Goal: Information Seeking & Learning: Learn about a topic

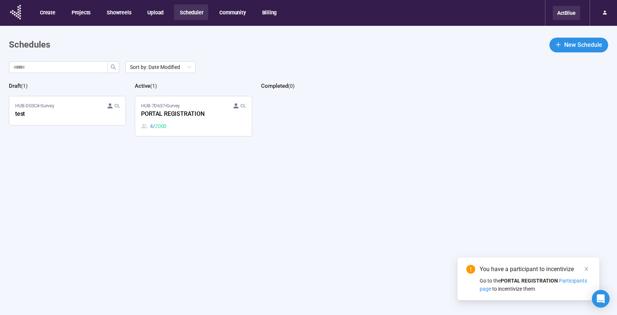
click at [568, 15] on div "ActBlue" at bounding box center [565, 13] width 27 height 14
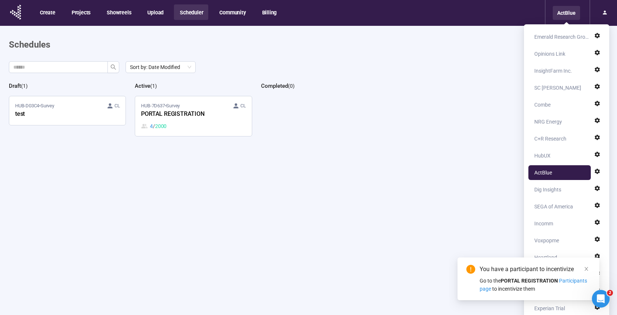
click at [568, 15] on div "ActBlue" at bounding box center [565, 13] width 27 height 14
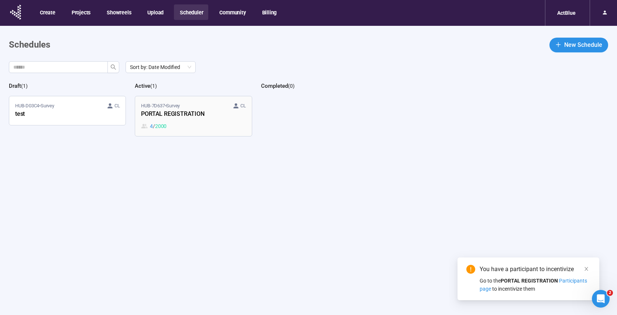
click at [196, 126] on div "4 / 2000" at bounding box center [193, 126] width 104 height 8
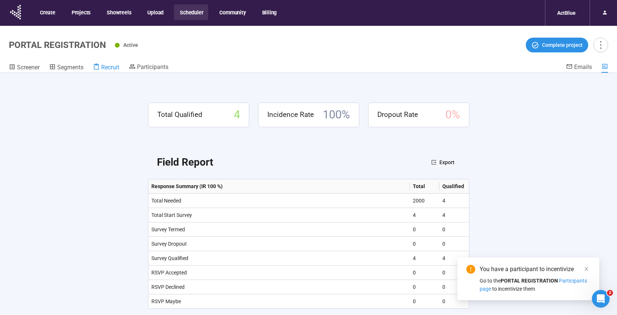
click at [110, 69] on span "Recruit" at bounding box center [110, 67] width 18 height 7
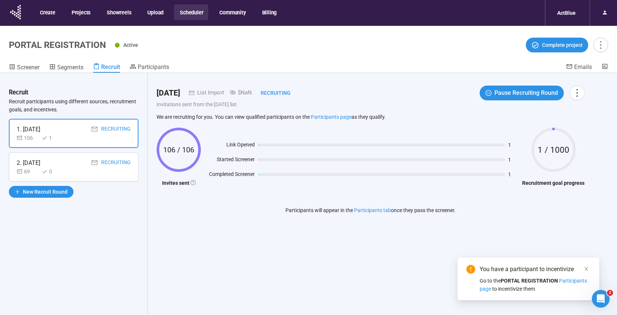
click at [68, 139] on div "106 1" at bounding box center [74, 138] width 114 height 8
click at [587, 269] on icon "close" at bounding box center [585, 268] width 5 height 5
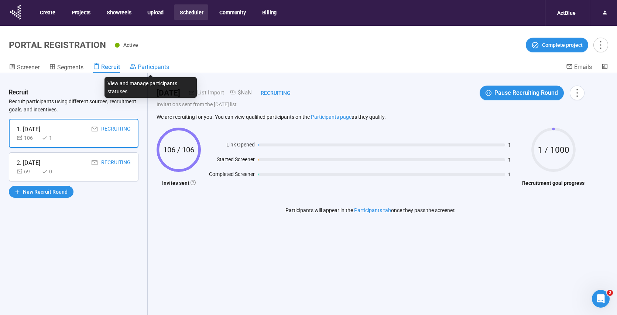
click at [151, 68] on span "Participants" at bounding box center [153, 66] width 31 height 7
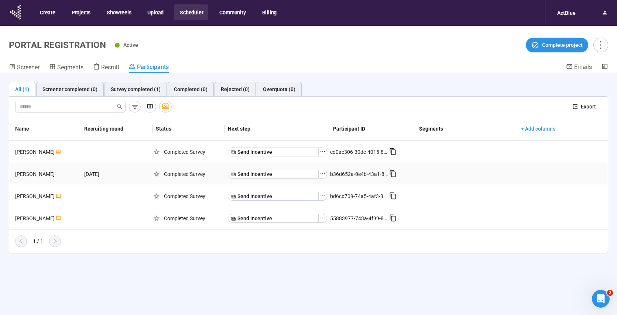
click at [53, 173] on div "[PERSON_NAME]" at bounding box center [46, 174] width 69 height 8
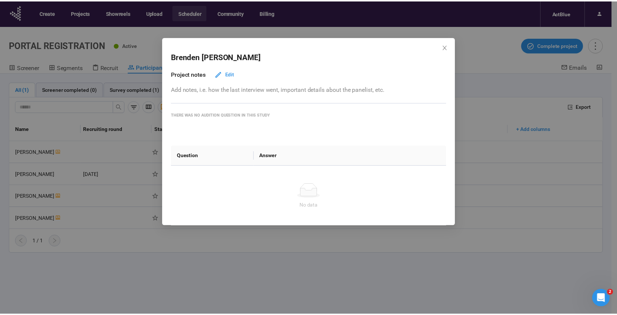
scroll to position [9, 0]
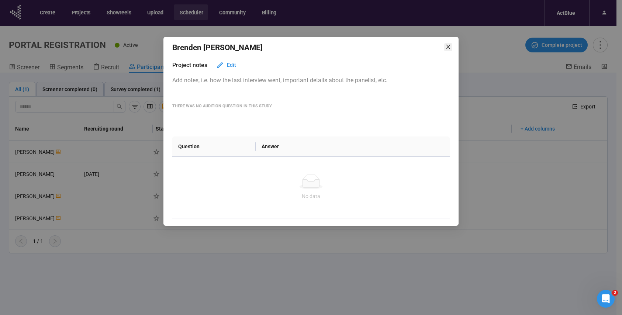
click at [449, 46] on icon "close" at bounding box center [448, 47] width 6 height 6
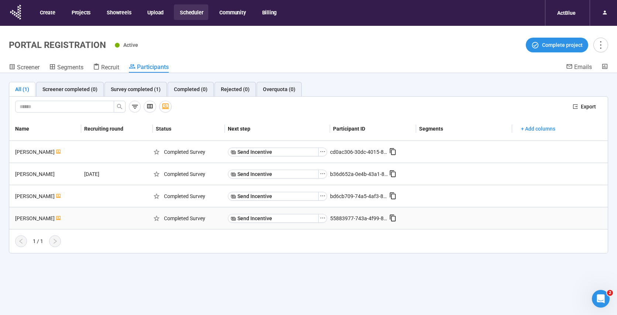
click at [60, 218] on div "[PERSON_NAME]" at bounding box center [46, 218] width 69 height 8
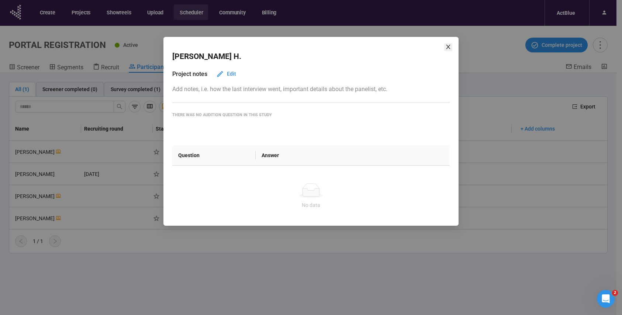
click at [450, 48] on icon "close" at bounding box center [448, 47] width 6 height 6
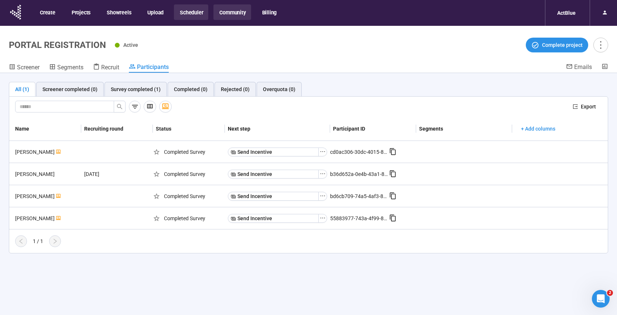
click at [231, 15] on button "Community" at bounding box center [231, 11] width 37 height 15
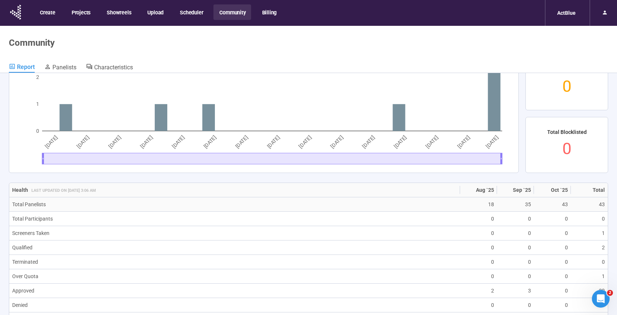
scroll to position [316, 0]
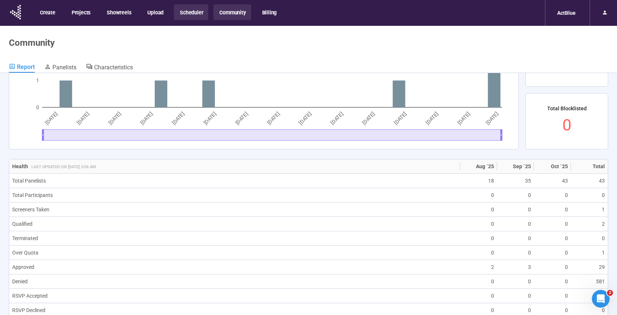
click at [194, 11] on button "Scheduler" at bounding box center [191, 11] width 34 height 15
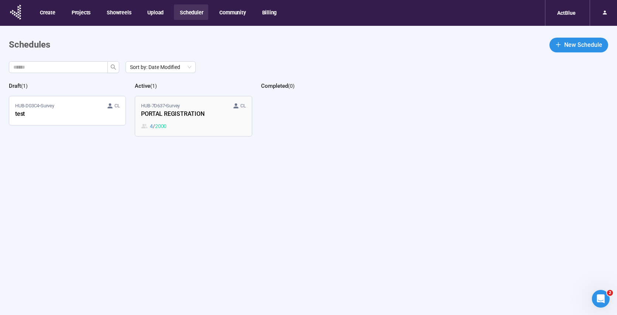
click at [187, 127] on div "4 / 2000" at bounding box center [193, 126] width 104 height 8
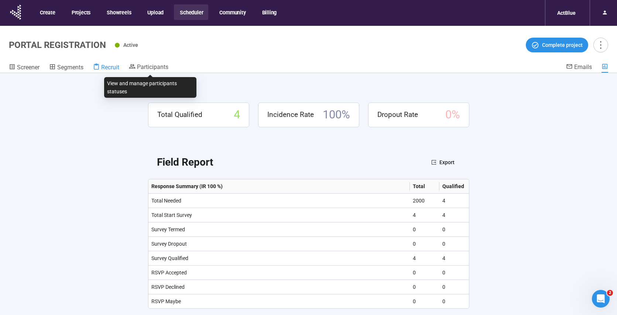
click at [106, 66] on span "Recruit" at bounding box center [110, 67] width 18 height 7
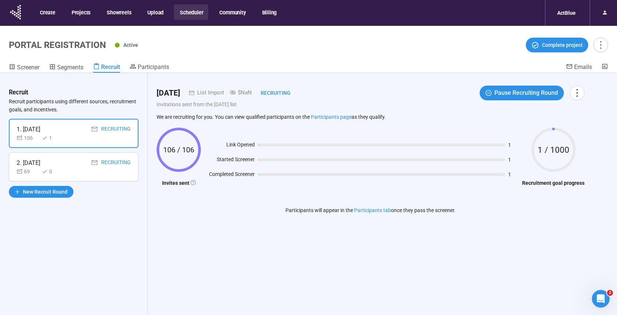
click at [74, 167] on div "2. [DATE] Recruiting" at bounding box center [74, 162] width 114 height 9
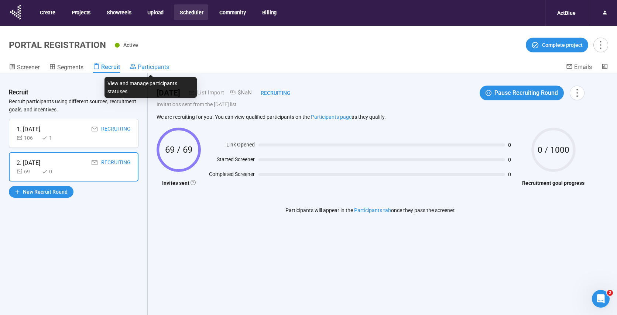
click at [146, 67] on span "Participants" at bounding box center [153, 66] width 31 height 7
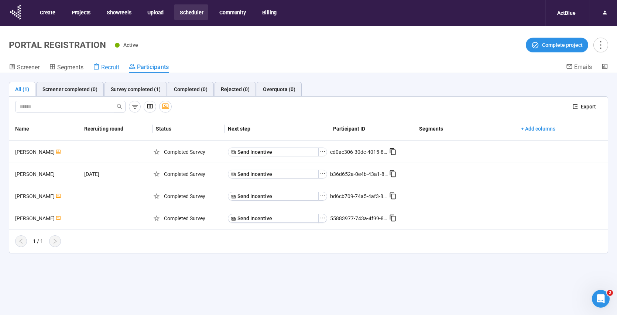
click at [111, 68] on span "Recruit" at bounding box center [110, 67] width 18 height 7
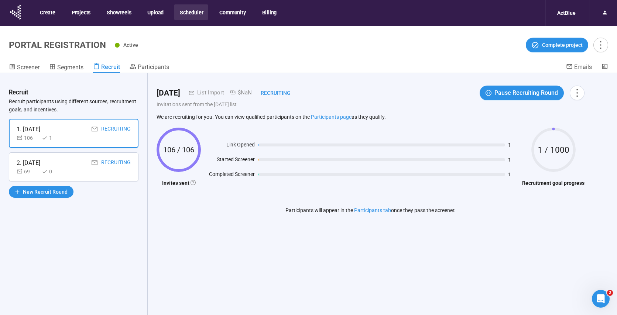
click at [73, 170] on div "69 0" at bounding box center [74, 172] width 114 height 8
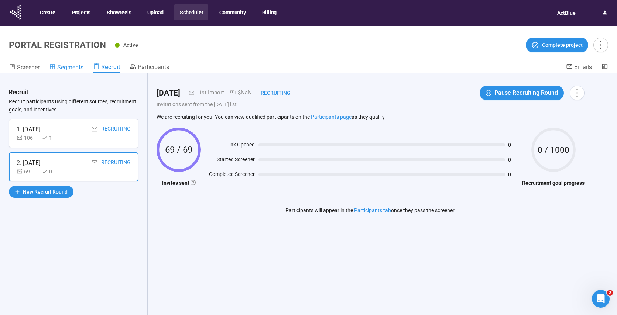
click at [80, 66] on span "Segments" at bounding box center [70, 67] width 26 height 7
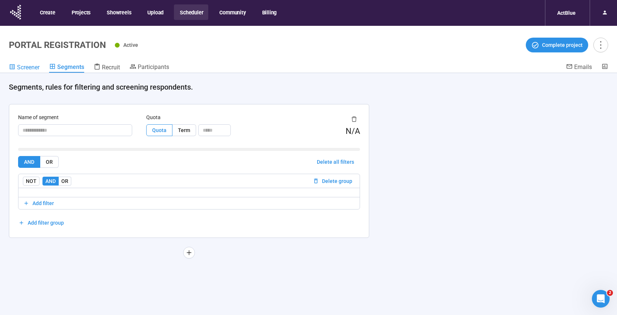
click at [30, 65] on span "Screener" at bounding box center [28, 67] width 23 height 7
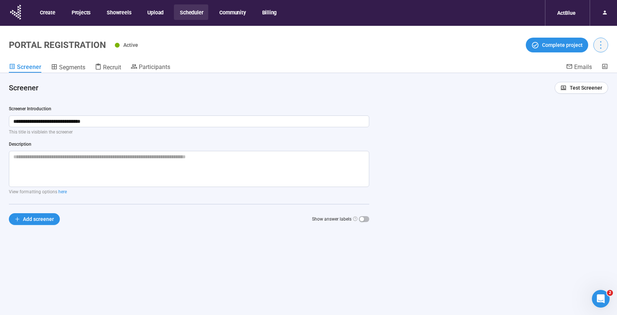
click at [605, 43] on icon "more" at bounding box center [600, 45] width 10 height 10
click at [591, 60] on span "Project details" at bounding box center [585, 61] width 32 height 8
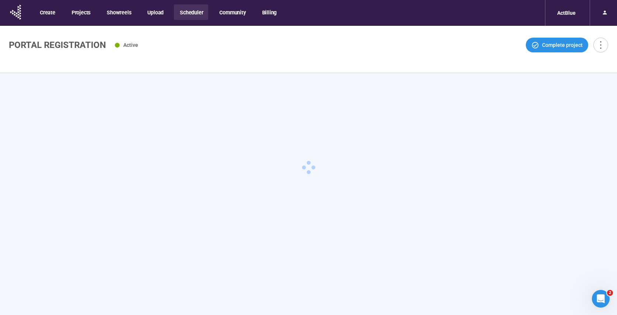
type textarea "**********"
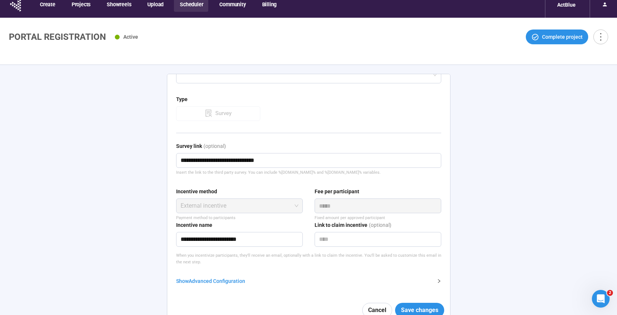
scroll to position [26, 0]
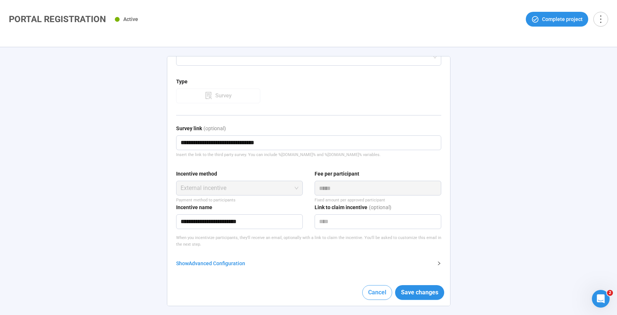
click at [368, 292] on span "Cancel" at bounding box center [377, 292] width 18 height 9
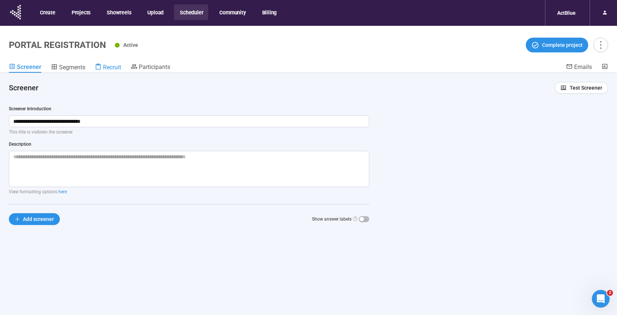
click at [112, 66] on span "Recruit" at bounding box center [112, 67] width 18 height 7
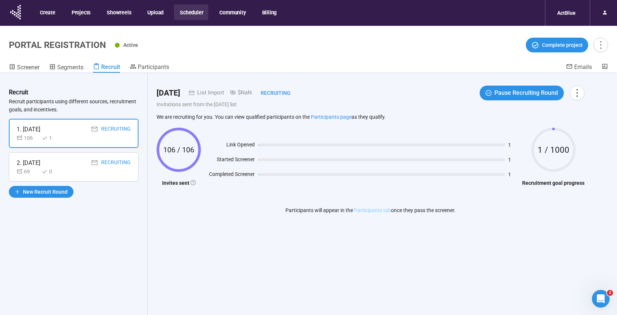
click at [382, 210] on link "Participants tab" at bounding box center [372, 210] width 37 height 6
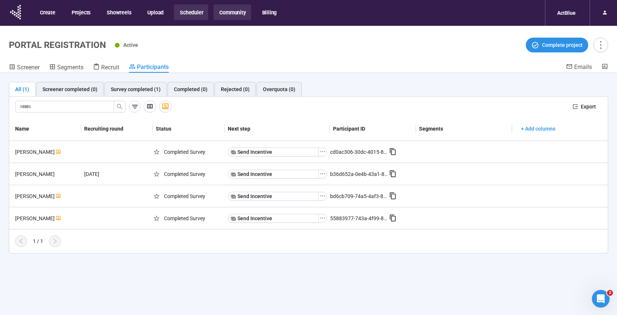
click at [230, 11] on button "Community" at bounding box center [231, 11] width 37 height 15
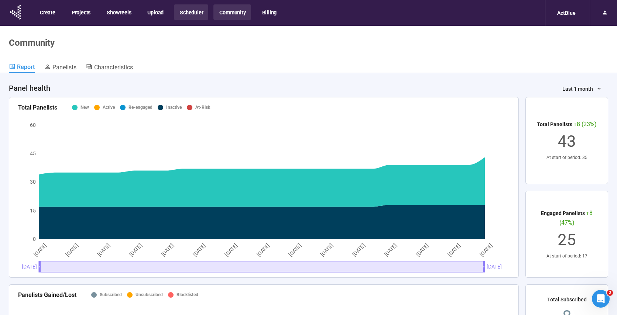
click at [188, 15] on button "Scheduler" at bounding box center [191, 11] width 34 height 15
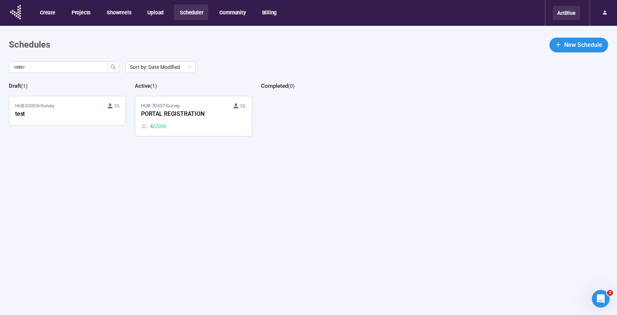
click at [560, 13] on div "ActBlue" at bounding box center [565, 13] width 27 height 14
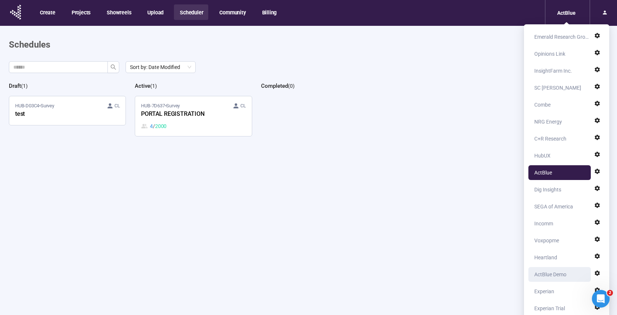
click at [551, 276] on div "ActBlue Demo" at bounding box center [550, 274] width 32 height 15
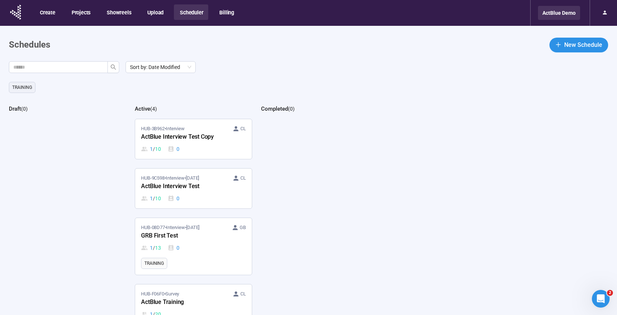
click at [561, 13] on div "ActBlue Demo" at bounding box center [559, 13] width 42 height 14
click at [559, 13] on div "ActBlue Demo" at bounding box center [559, 13] width 42 height 14
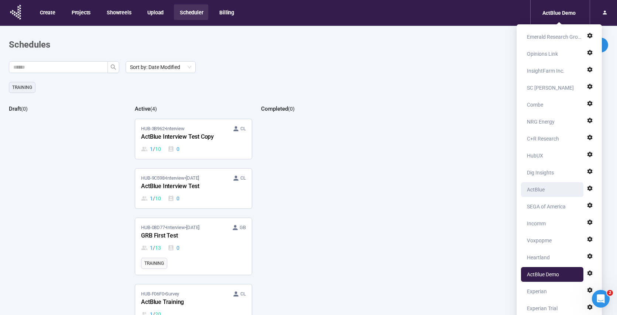
click at [541, 189] on div "ActBlue" at bounding box center [536, 189] width 18 height 15
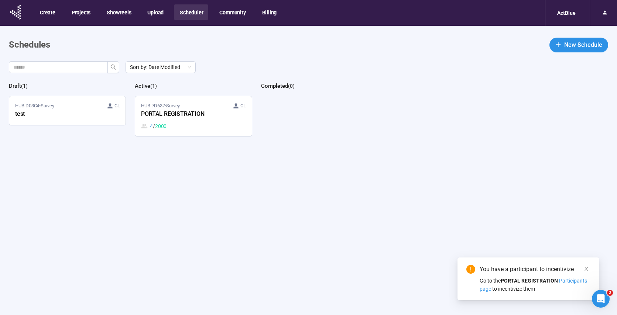
click at [223, 123] on div "4 / 2000" at bounding box center [193, 126] width 104 height 8
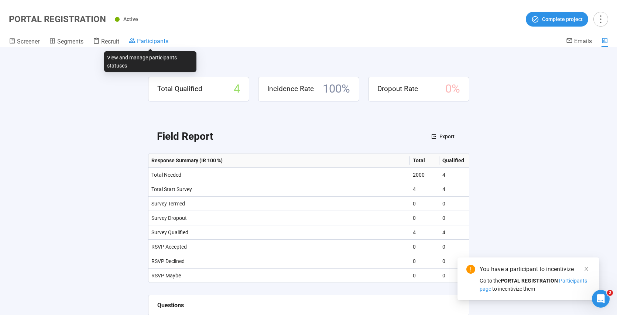
click at [153, 45] on link "Participants" at bounding box center [148, 41] width 39 height 9
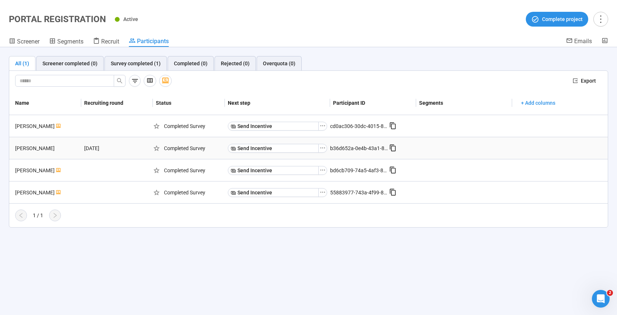
click at [28, 151] on div "[PERSON_NAME]" at bounding box center [46, 148] width 69 height 8
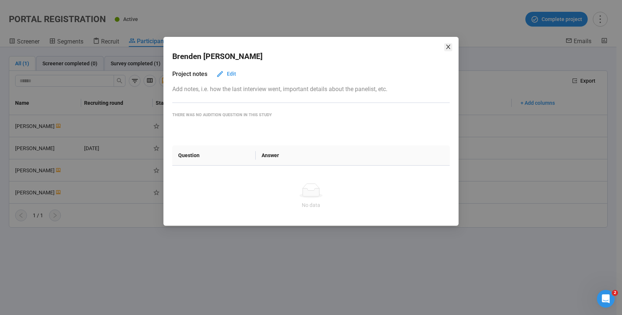
click at [448, 48] on icon "close" at bounding box center [448, 47] width 6 height 6
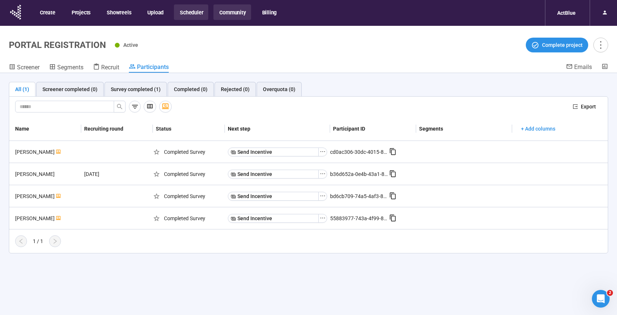
click at [238, 13] on button "Community" at bounding box center [231, 11] width 37 height 15
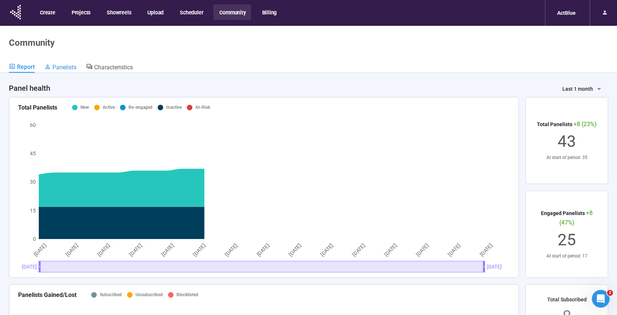
click at [72, 70] on span "Panelists" at bounding box center [64, 67] width 24 height 7
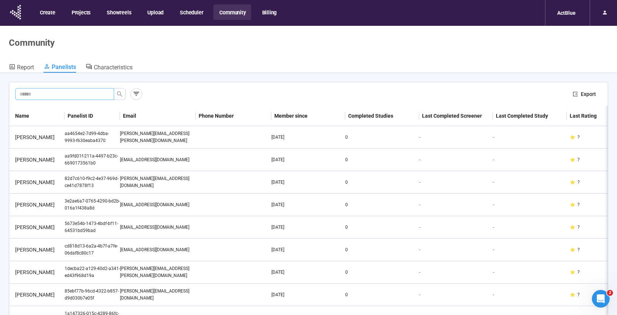
click at [57, 97] on input "text" at bounding box center [62, 94] width 84 height 8
type input "*******"
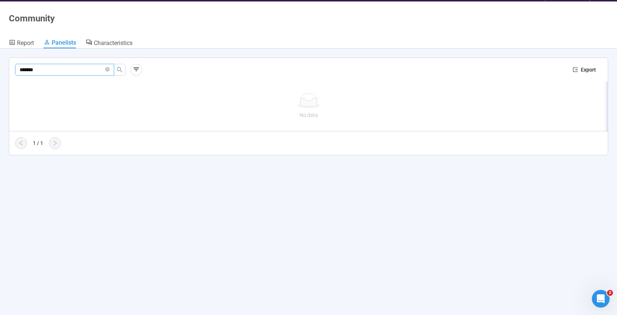
scroll to position [26, 0]
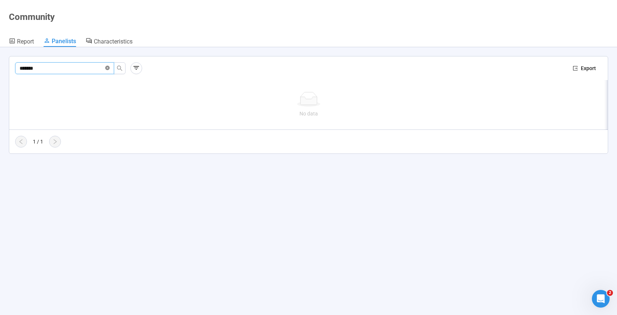
click at [107, 69] on icon "close-circle" at bounding box center [107, 68] width 4 height 4
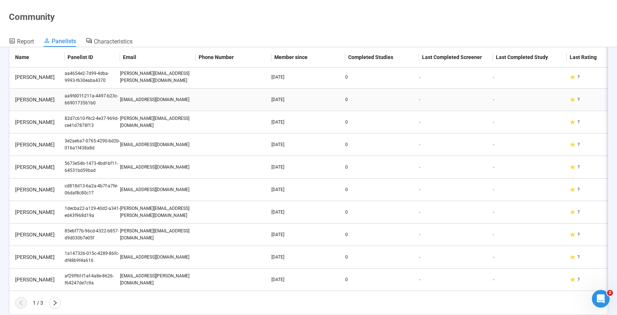
scroll to position [0, 0]
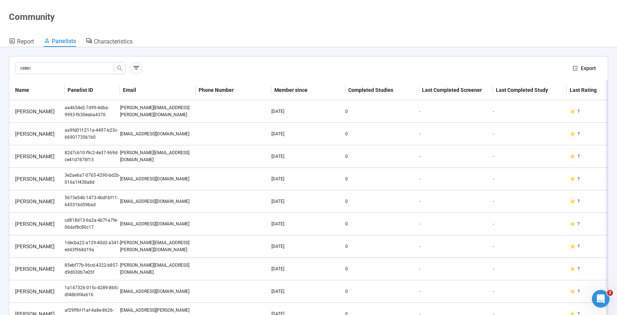
click at [32, 92] on th "Name" at bounding box center [36, 90] width 55 height 20
click at [137, 70] on icon "button" at bounding box center [135, 67] width 7 height 7
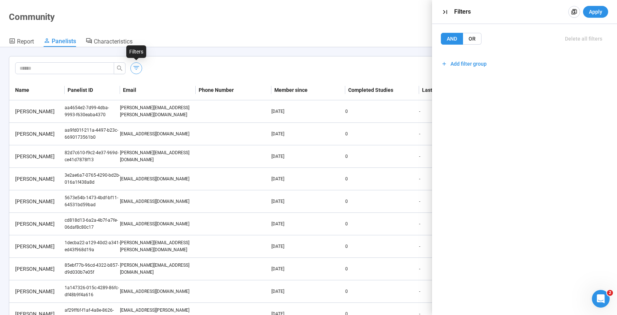
click at [137, 70] on icon "button" at bounding box center [135, 67] width 7 height 7
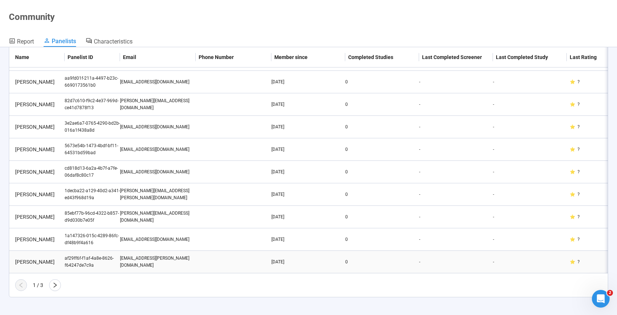
scroll to position [58, 0]
click at [55, 287] on icon "right" at bounding box center [55, 285] width 6 height 6
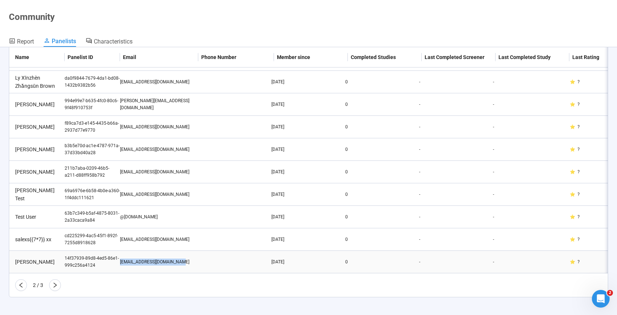
drag, startPoint x: 188, startPoint y: 256, endPoint x: 120, endPoint y: 258, distance: 68.3
click at [120, 259] on div "[EMAIL_ADDRESS][DOMAIN_NAME]" at bounding box center [158, 262] width 76 height 7
copy div "[EMAIL_ADDRESS][DOMAIN_NAME]"
click at [54, 286] on icon "right" at bounding box center [55, 285] width 6 height 6
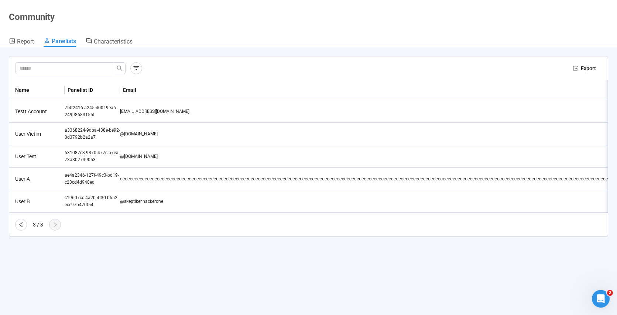
scroll to position [0, 0]
click at [23, 228] on icon "left" at bounding box center [21, 225] width 6 height 6
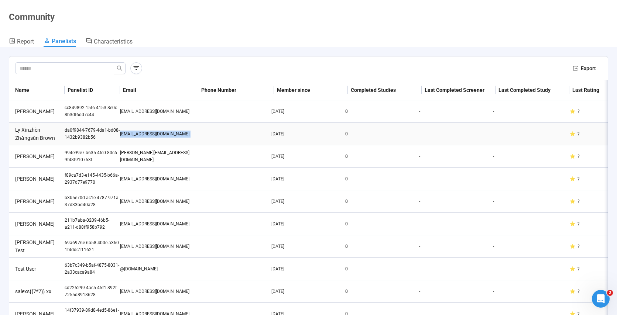
drag, startPoint x: 205, startPoint y: 134, endPoint x: 111, endPoint y: 136, distance: 93.8
copy tr "[EMAIL_ADDRESS][DOMAIN_NAME]"
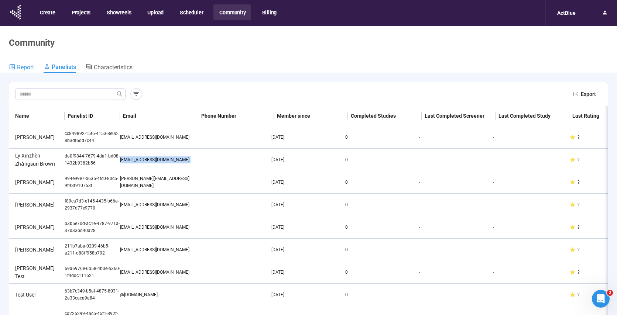
click at [26, 68] on span "Report" at bounding box center [25, 67] width 17 height 7
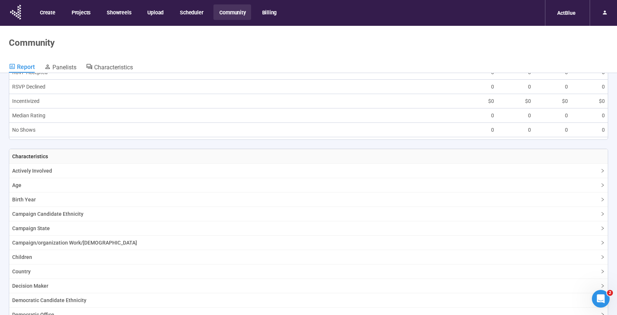
scroll to position [558, 0]
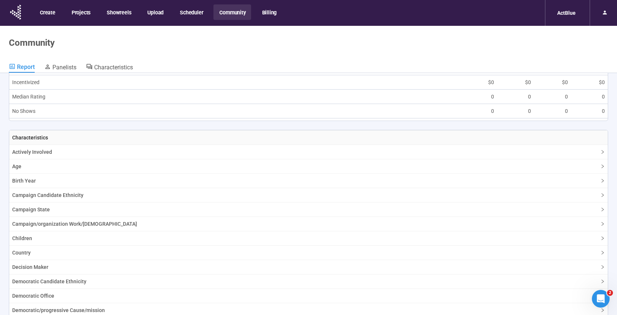
click at [52, 154] on span "Actively Involved" at bounding box center [303, 152] width 583 height 8
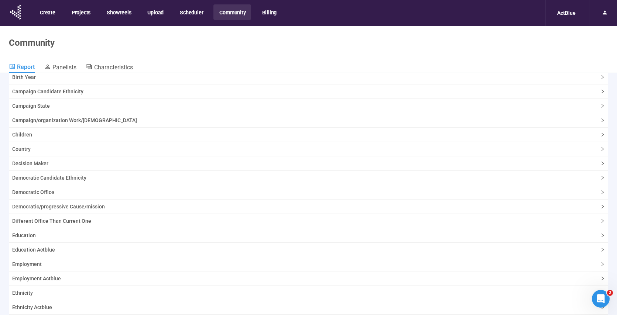
scroll to position [741, 0]
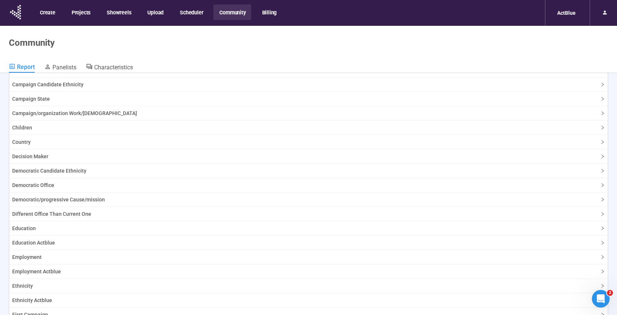
click at [26, 227] on span "Education" at bounding box center [303, 228] width 583 height 8
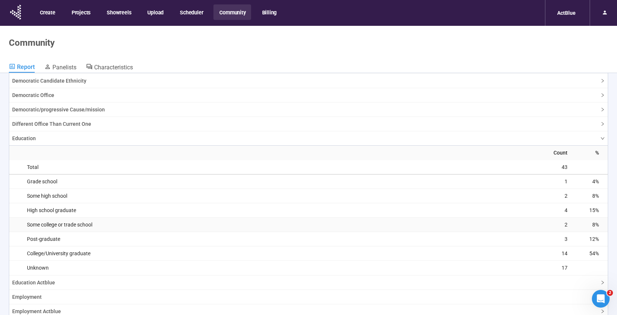
scroll to position [830, 0]
click at [46, 94] on span "Democratic Office" at bounding box center [303, 96] width 583 height 8
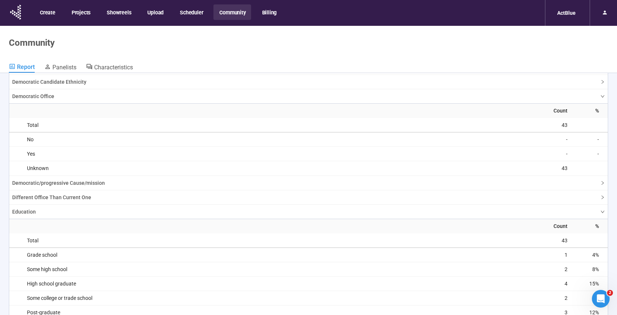
click at [49, 98] on span "Democratic Office" at bounding box center [303, 96] width 583 height 8
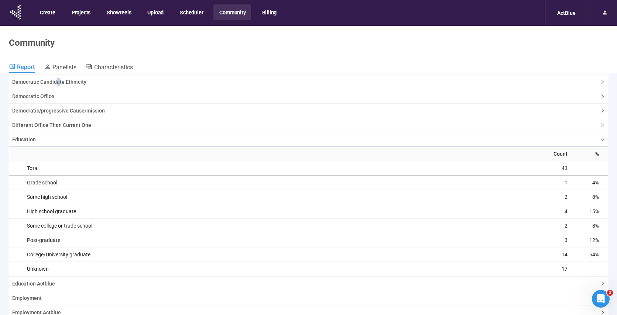
click at [58, 85] on span "Democratic Candidate Ethnicity" at bounding box center [303, 82] width 583 height 8
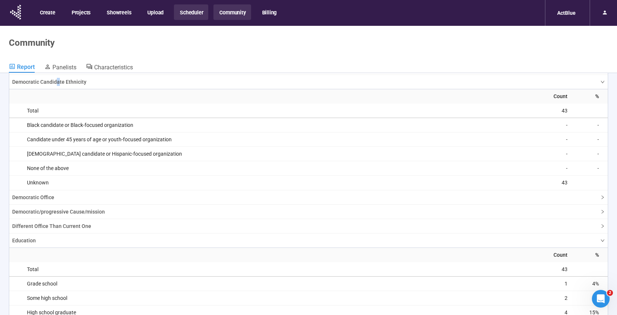
click at [190, 14] on button "Scheduler" at bounding box center [191, 11] width 34 height 15
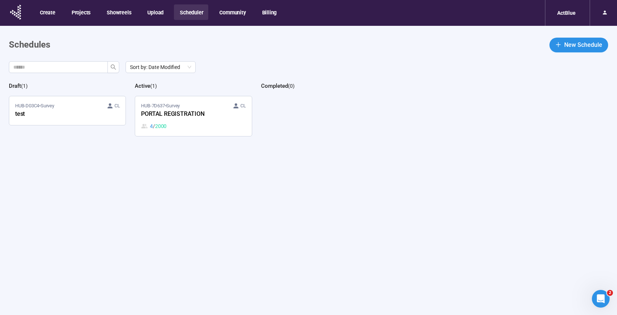
click at [190, 120] on div "HUB-7D637 • Survey CL PORTAL REGISTRATION 4 / 2000" at bounding box center [193, 116] width 104 height 28
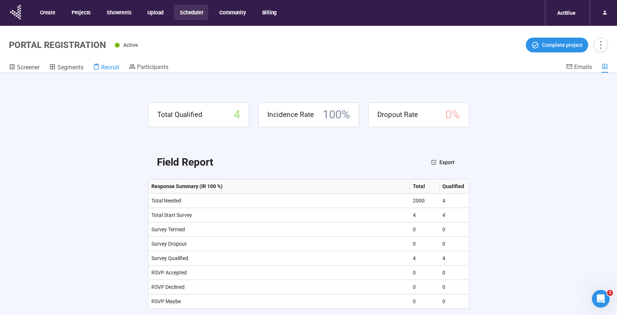
click at [110, 64] on span "Recruit" at bounding box center [110, 67] width 18 height 7
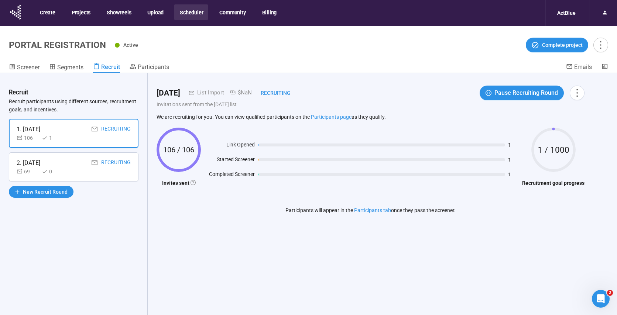
drag, startPoint x: 94, startPoint y: 162, endPoint x: 93, endPoint y: 166, distance: 3.9
click at [93, 164] on div "2. [DATE] Recruiting 69 0" at bounding box center [74, 166] width 130 height 29
